Goal: Information Seeking & Learning: Learn about a topic

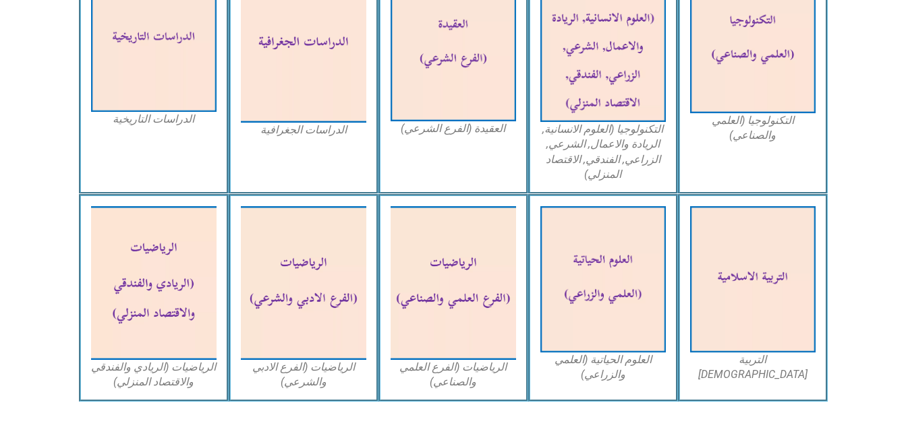
scroll to position [719, 0]
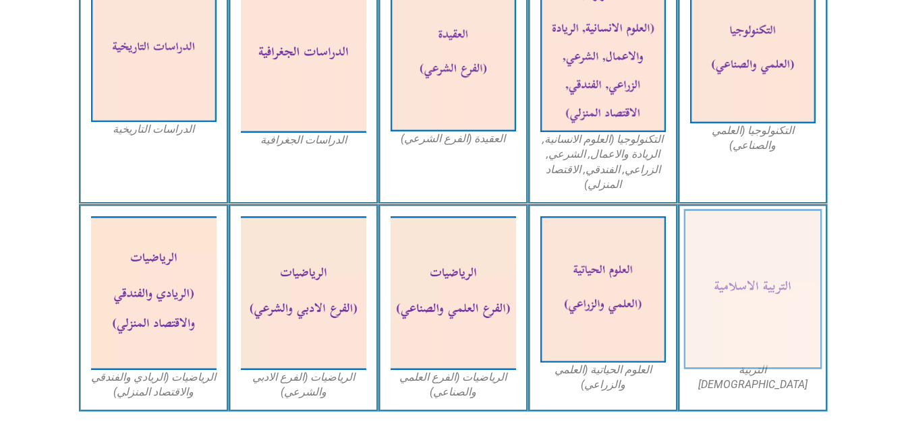
click at [794, 264] on img at bounding box center [752, 290] width 138 height 161
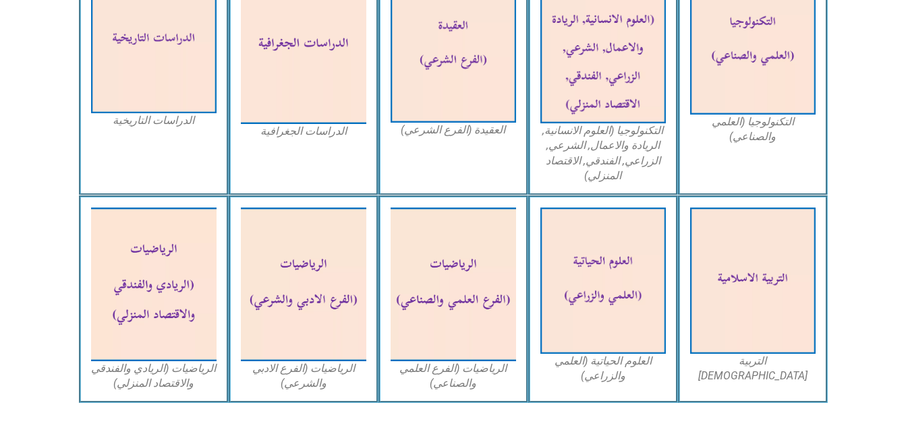
scroll to position [727, 0]
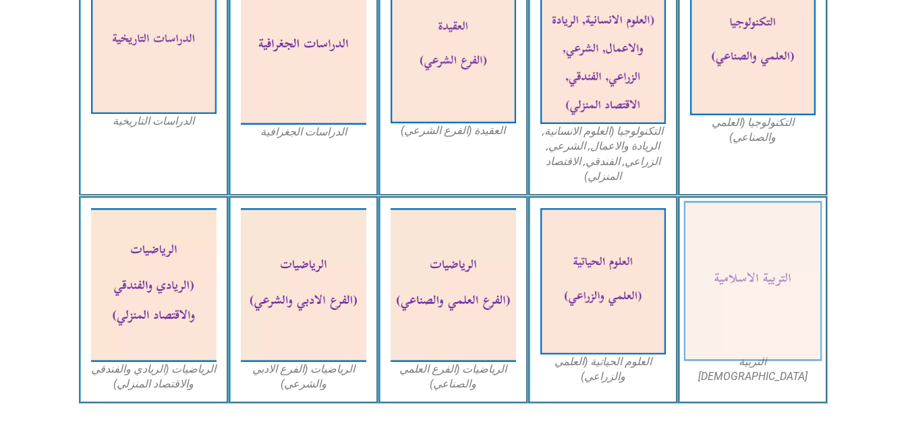
click at [804, 320] on img at bounding box center [752, 282] width 138 height 161
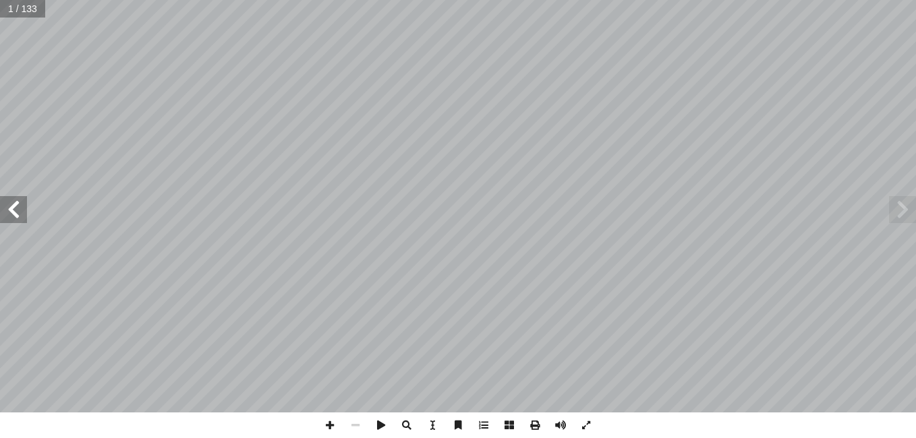
click at [14, 213] on span at bounding box center [13, 209] width 27 height 27
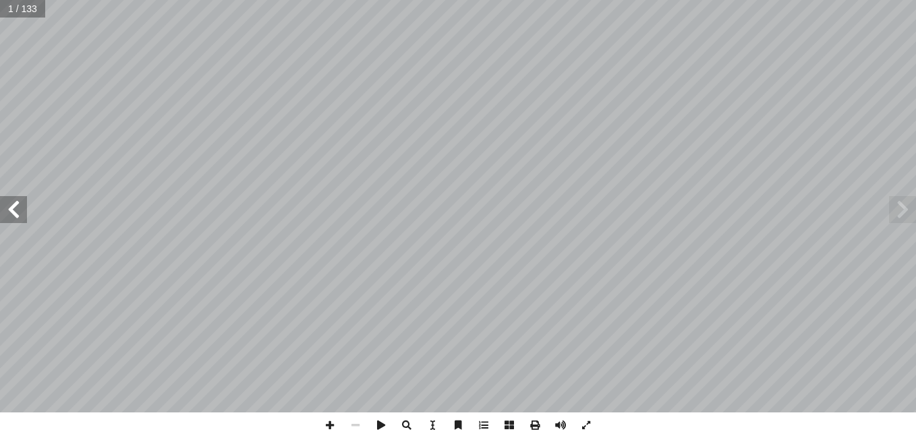
click at [14, 213] on span at bounding box center [13, 209] width 27 height 27
click at [22, 210] on span at bounding box center [13, 209] width 27 height 27
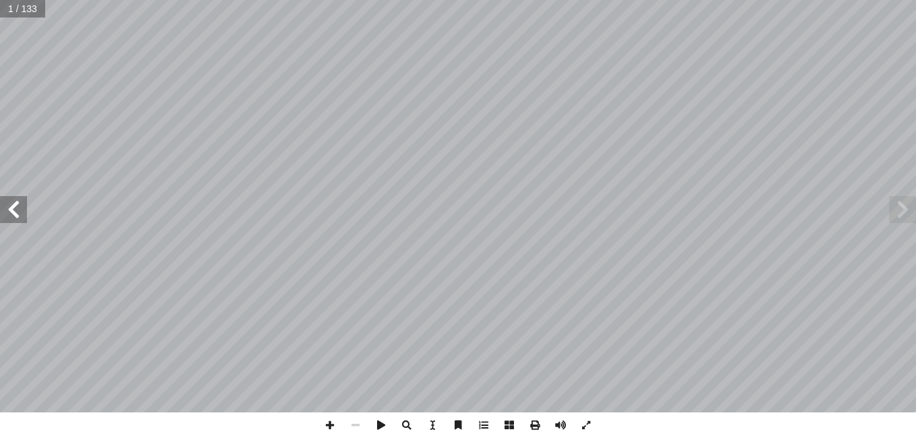
click at [17, 221] on span at bounding box center [13, 209] width 27 height 27
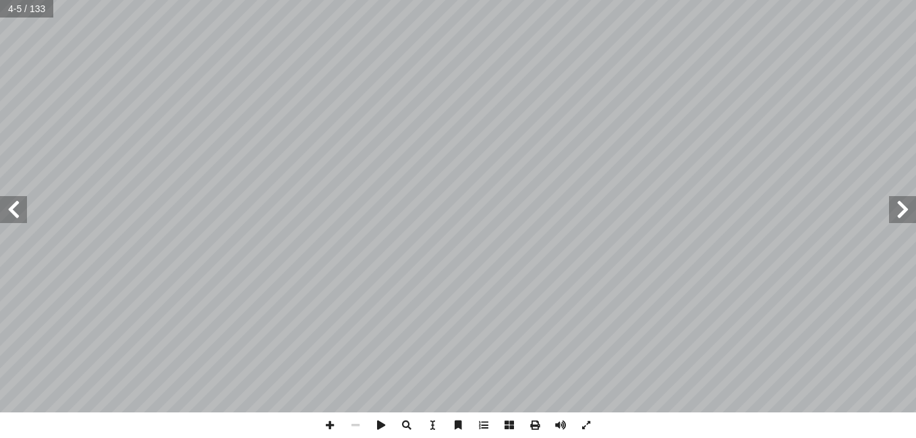
click at [17, 221] on span at bounding box center [13, 209] width 27 height 27
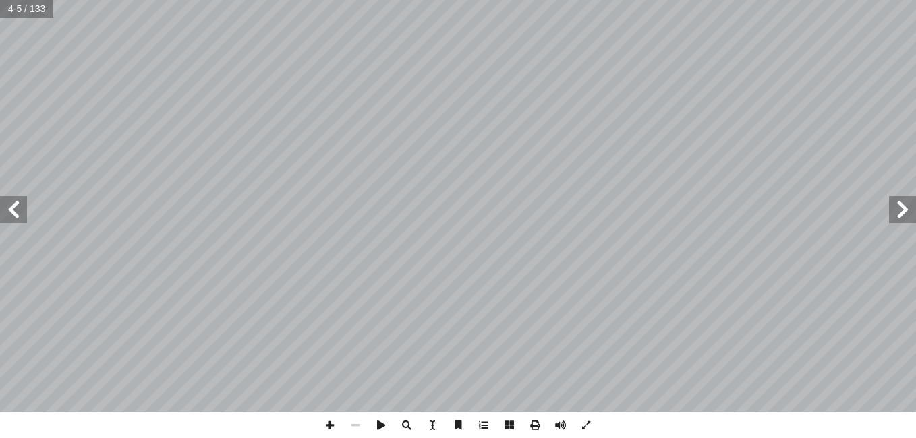
click at [17, 221] on span at bounding box center [13, 209] width 27 height 27
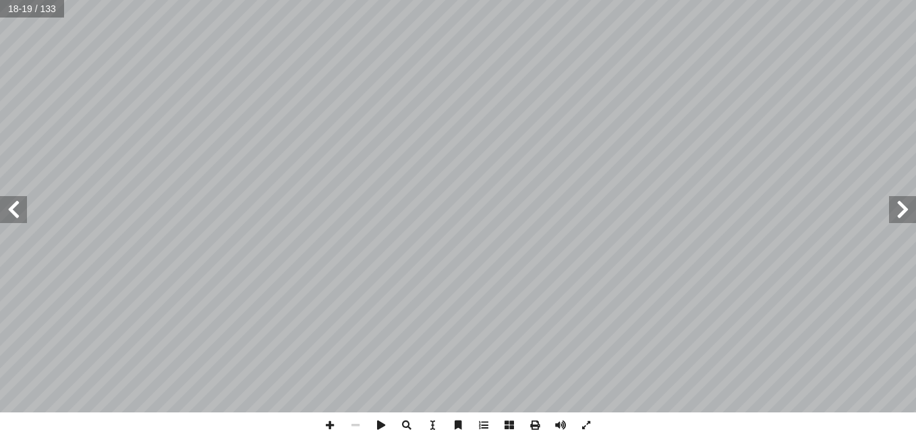
click at [17, 221] on span at bounding box center [13, 209] width 27 height 27
click at [585, 422] on span at bounding box center [586, 426] width 26 height 26
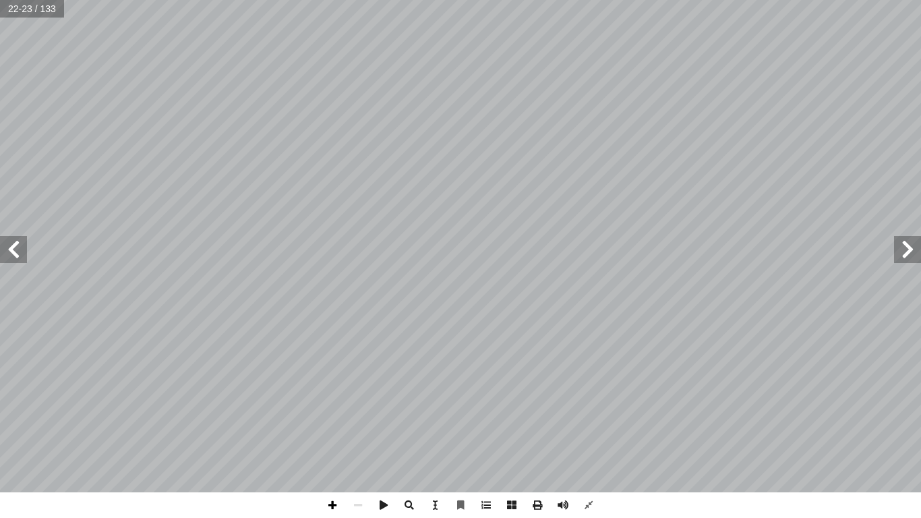
click at [339, 438] on span at bounding box center [333, 505] width 26 height 26
click at [362, 438] on span at bounding box center [358, 505] width 26 height 26
click at [328, 438] on span at bounding box center [333, 505] width 26 height 26
click at [17, 248] on span at bounding box center [13, 249] width 27 height 27
click at [915, 256] on span at bounding box center [907, 249] width 27 height 27
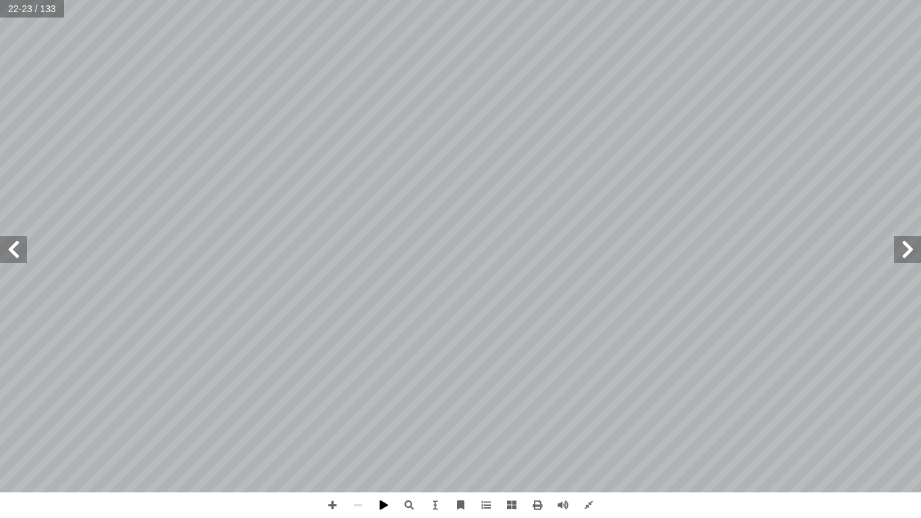
click at [394, 438] on span at bounding box center [384, 505] width 26 height 26
click at [5, 246] on span at bounding box center [13, 249] width 27 height 27
click at [915, 258] on span at bounding box center [907, 249] width 27 height 27
click at [442, 438] on span at bounding box center [435, 505] width 26 height 26
click at [915, 249] on span at bounding box center [907, 249] width 27 height 27
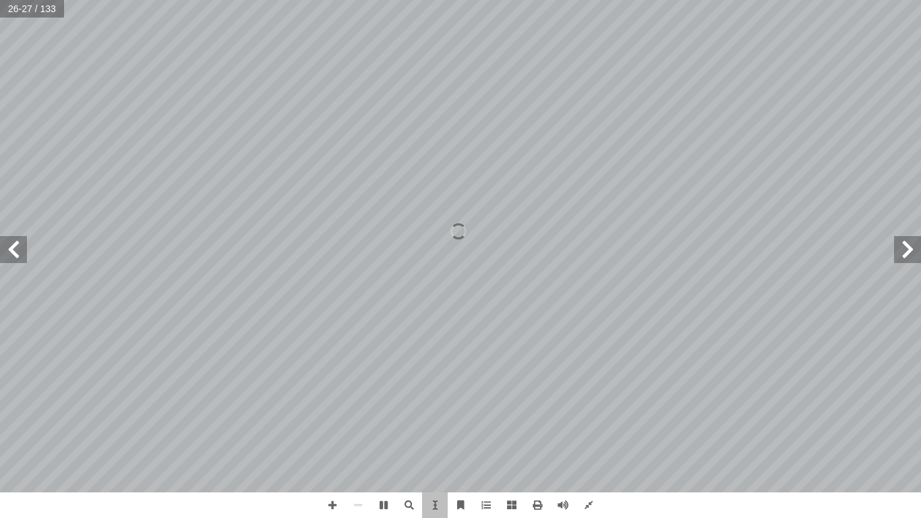
click at [915, 249] on span at bounding box center [907, 249] width 27 height 27
click at [590, 438] on span at bounding box center [589, 505] width 26 height 26
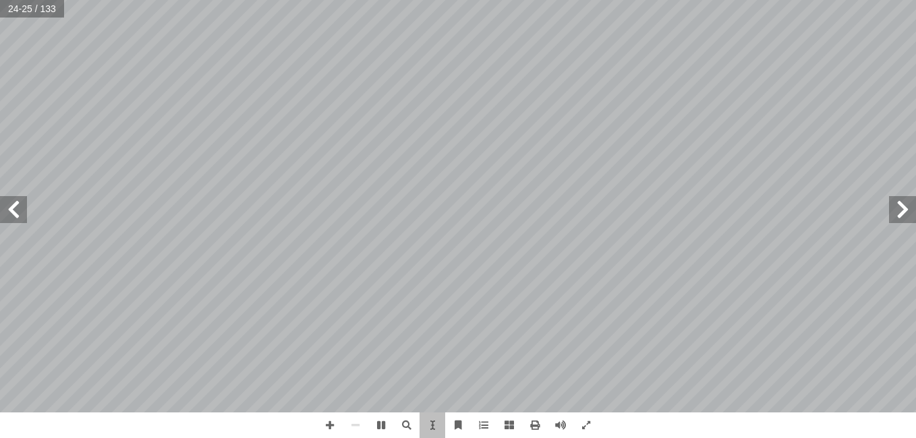
click at [904, 215] on span at bounding box center [902, 209] width 27 height 27
click at [8, 216] on span at bounding box center [13, 209] width 27 height 27
click at [914, 206] on span at bounding box center [902, 209] width 27 height 27
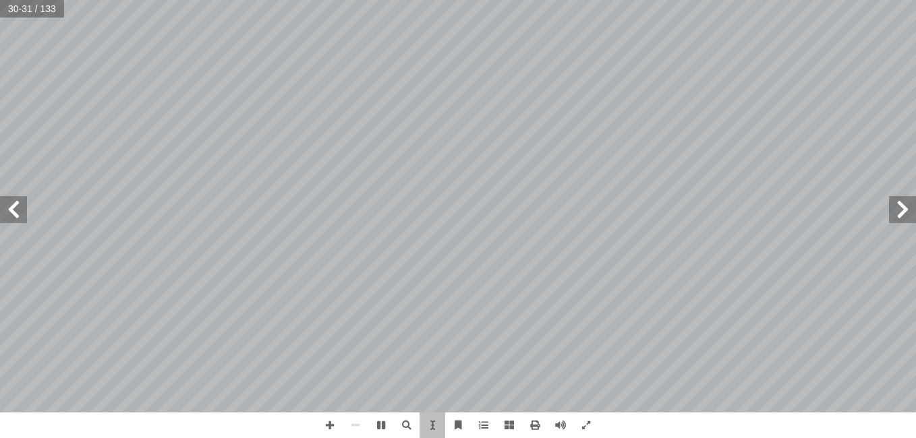
click at [914, 206] on span at bounding box center [902, 209] width 27 height 27
click at [331, 430] on span at bounding box center [330, 426] width 26 height 26
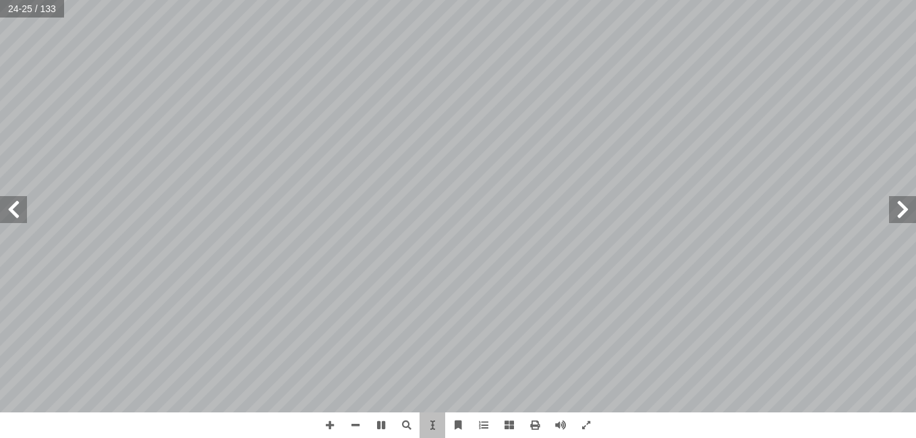
click at [893, 211] on span at bounding box center [902, 209] width 27 height 27
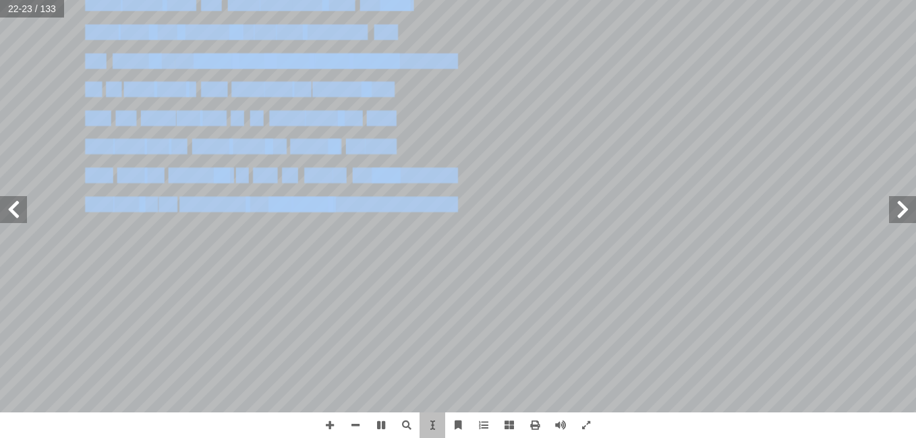
click at [348, 225] on div "1 ٨ تى تمتن تز تر بىبي بن بم بز بر ٱٱ ُّٱ ٱٱٱٱٱٱٱٱٱٱٱٱٱٱٱٱ كا قي قى فى في ثي ثى…" at bounding box center [170, 206] width 575 height 743
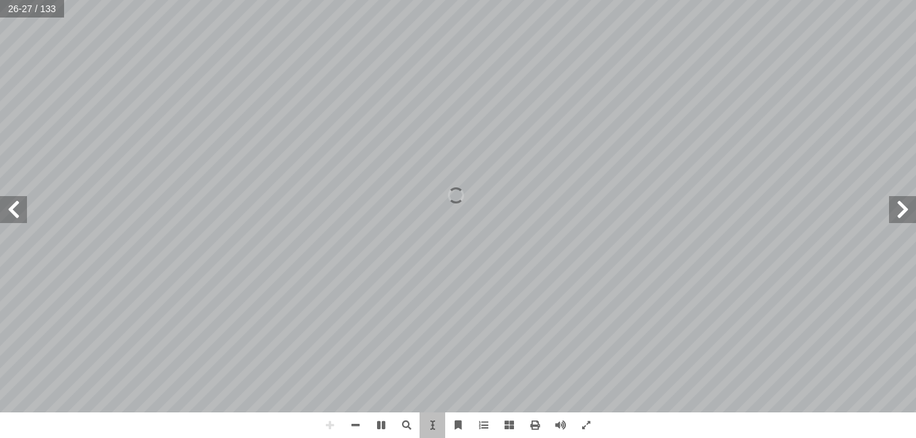
click at [915, 123] on html "الصفحة الرئيسية الصف الأول الصف الثاني الصف الثالث الصف الرابع الصف الخامس الصف…" at bounding box center [458, 61] width 916 height 123
click at [419, 419] on span at bounding box center [407, 426] width 26 height 26
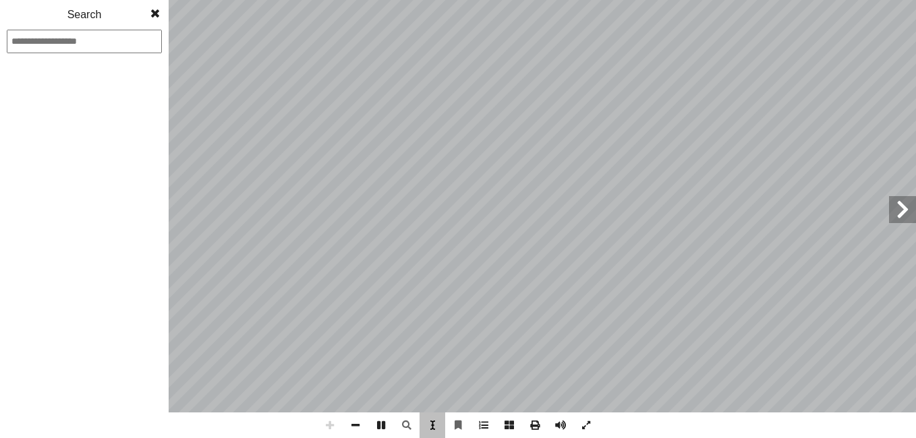
click at [436, 430] on span at bounding box center [433, 426] width 26 height 26
click at [902, 206] on span at bounding box center [902, 209] width 27 height 27
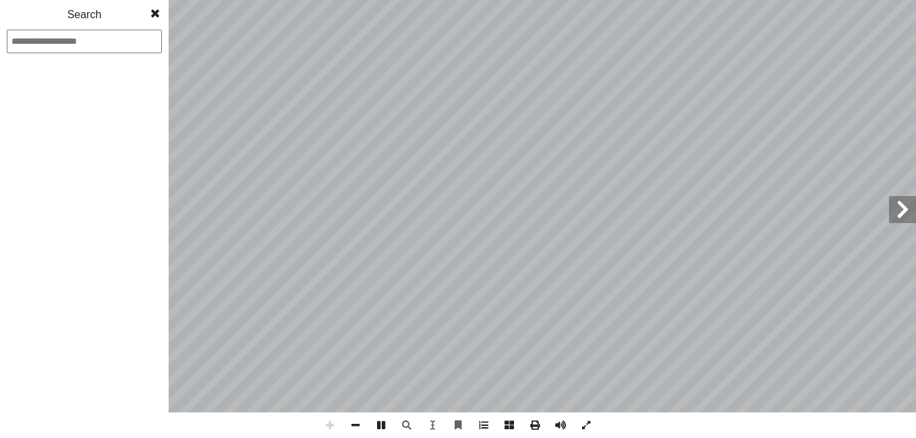
click at [902, 206] on span at bounding box center [902, 209] width 27 height 27
click at [352, 426] on span at bounding box center [356, 426] width 26 height 26
click at [379, 425] on span at bounding box center [381, 426] width 26 height 26
click at [899, 217] on span at bounding box center [902, 209] width 27 height 27
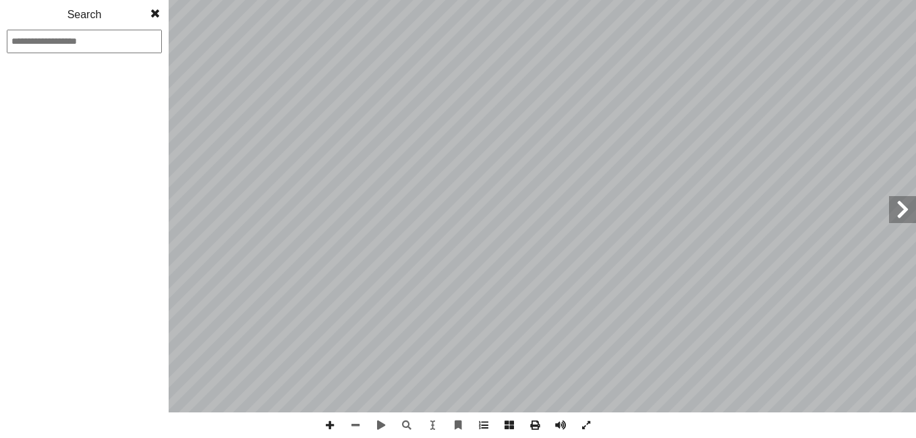
click at [899, 217] on span at bounding box center [902, 209] width 27 height 27
click at [900, 220] on span at bounding box center [902, 209] width 27 height 27
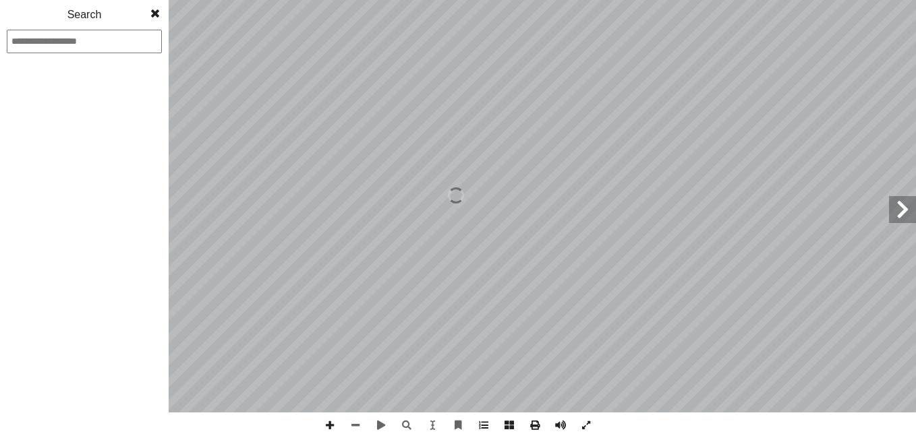
click at [155, 22] on span at bounding box center [155, 13] width 24 height 27
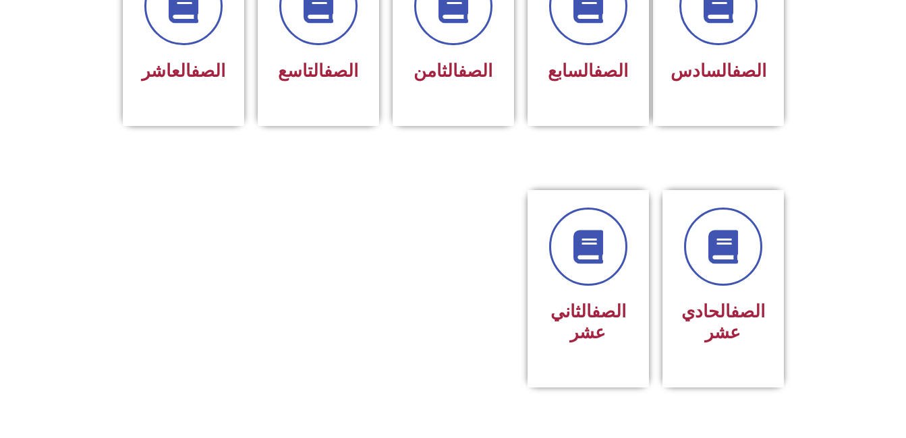
scroll to position [666, 0]
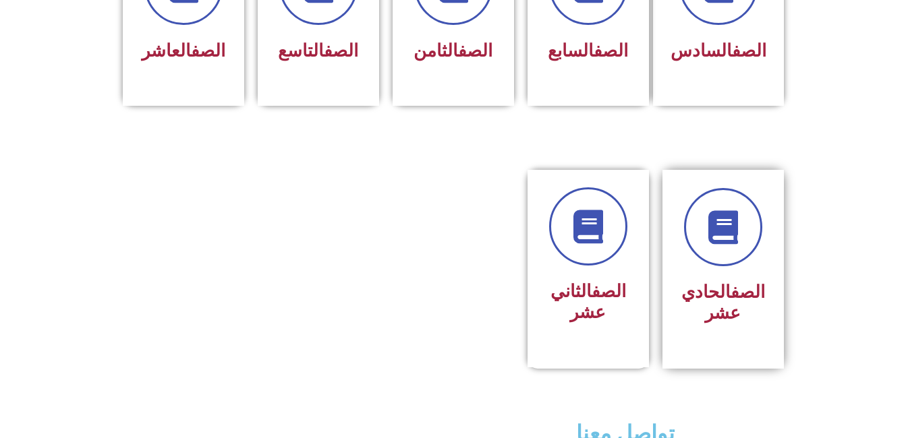
click at [735, 277] on div "الصف الحادي عشر" at bounding box center [723, 304] width 85 height 54
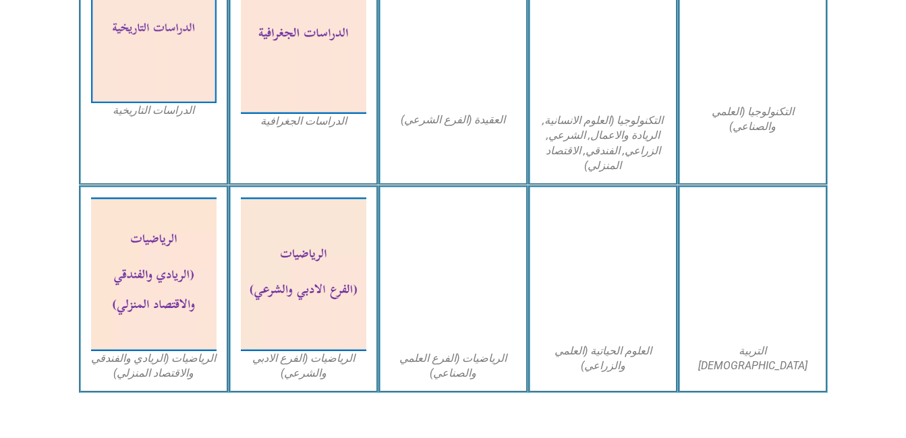
scroll to position [755, 0]
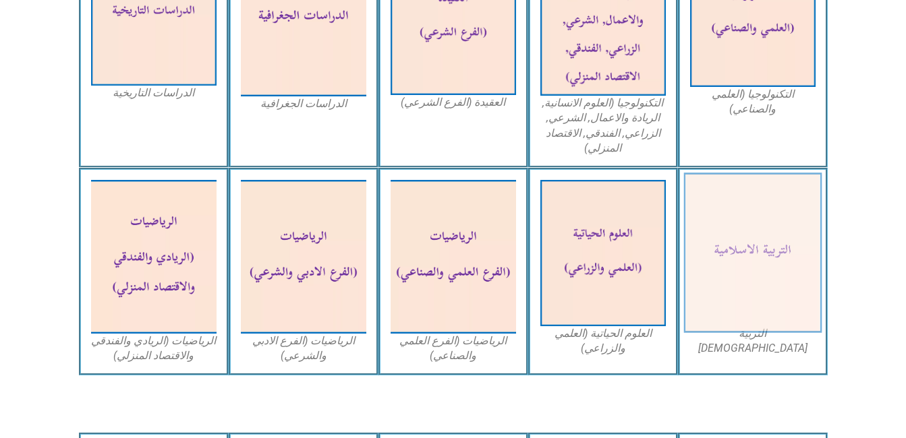
click at [746, 277] on img at bounding box center [752, 253] width 138 height 161
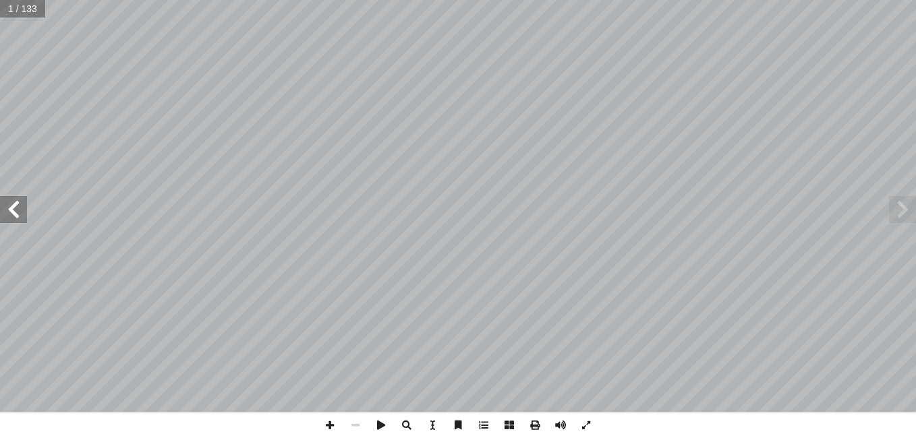
click at [22, 212] on span at bounding box center [13, 209] width 27 height 27
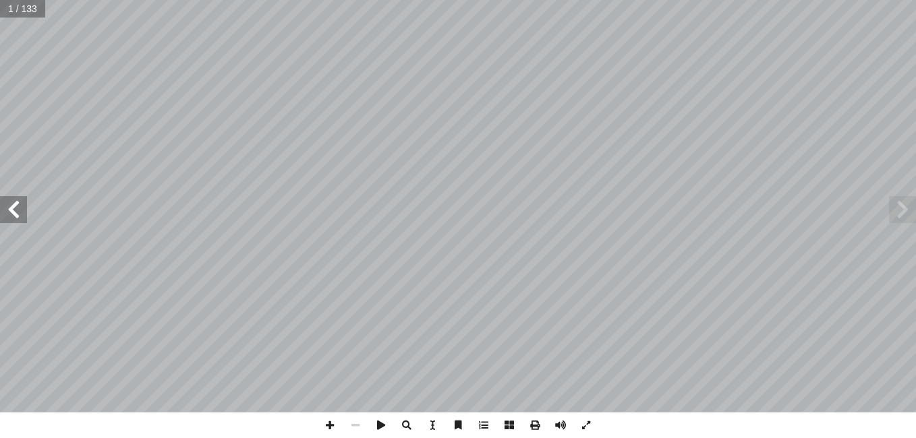
click at [22, 212] on span at bounding box center [13, 209] width 27 height 27
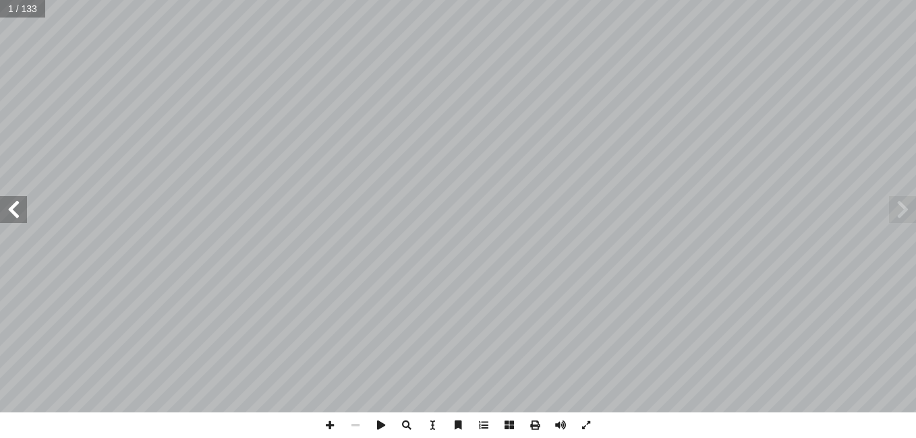
click at [22, 212] on span at bounding box center [13, 209] width 27 height 27
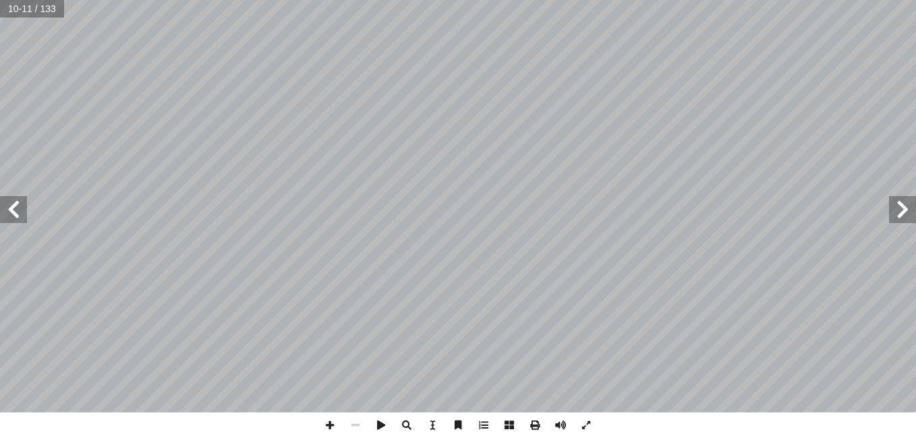
click at [22, 212] on span at bounding box center [13, 209] width 27 height 27
click at [594, 423] on span at bounding box center [586, 426] width 26 height 26
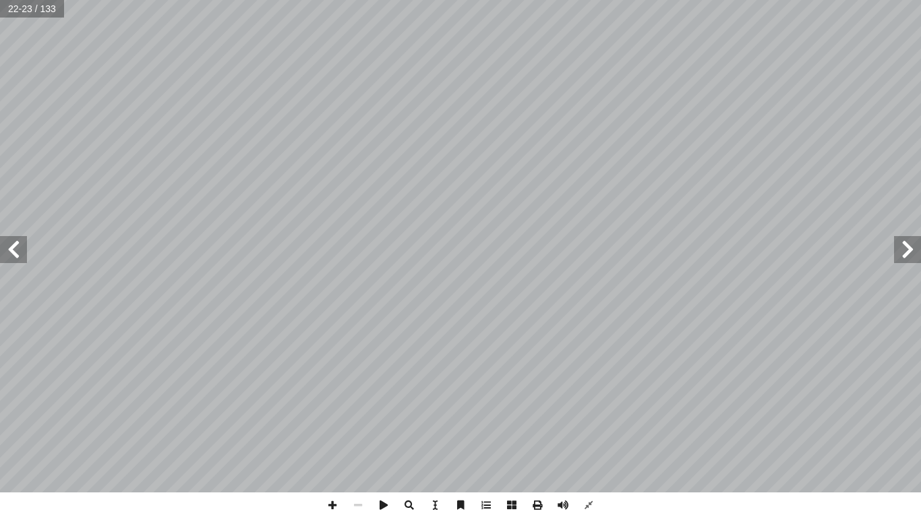
click at [6, 251] on span at bounding box center [13, 249] width 27 height 27
click at [415, 438] on span at bounding box center [410, 505] width 26 height 26
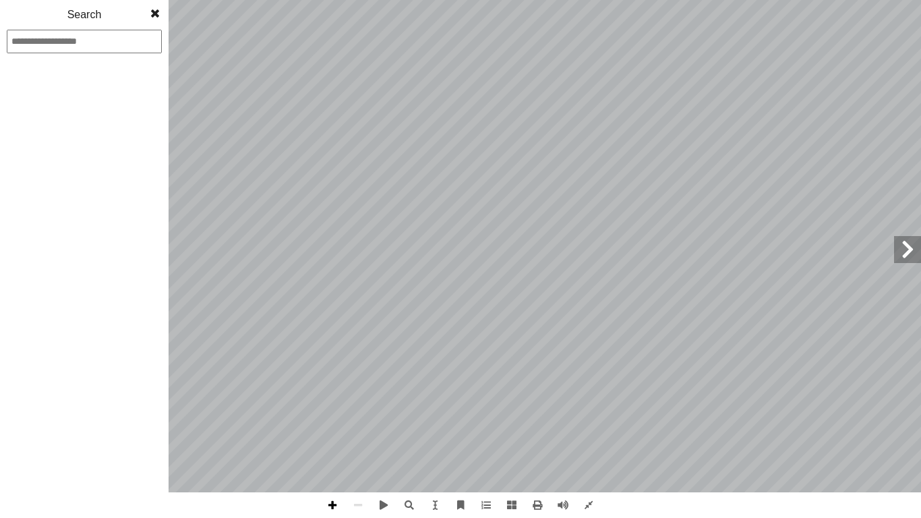
click at [334, 438] on span at bounding box center [333, 505] width 26 height 26
